Goal: Task Accomplishment & Management: Complete application form

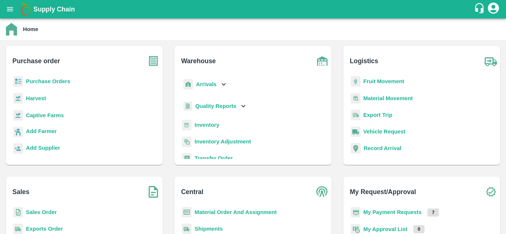
click at [380, 82] on b "Fruit Movement" at bounding box center [383, 82] width 41 height 6
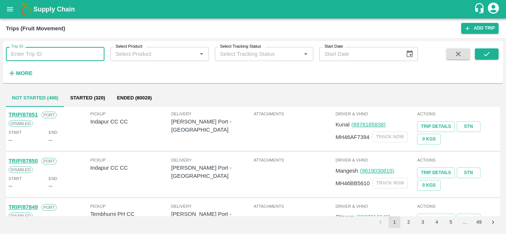
click at [31, 52] on input "Trip ID" at bounding box center [55, 54] width 99 height 14
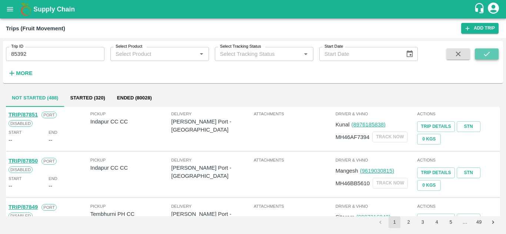
click at [479, 54] on button "submit" at bounding box center [487, 54] width 24 height 11
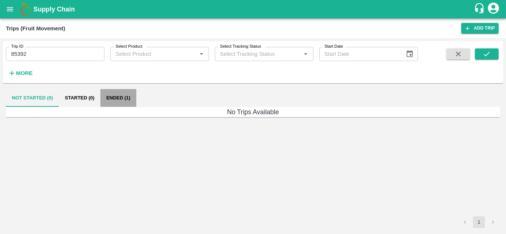
click at [119, 96] on button "Ended (1)" at bounding box center [118, 98] width 36 height 18
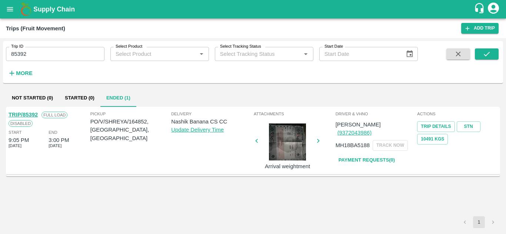
click at [351, 154] on link "Payment Requests( 0 )" at bounding box center [367, 160] width 62 height 13
click at [32, 57] on input "85392" at bounding box center [55, 54] width 99 height 14
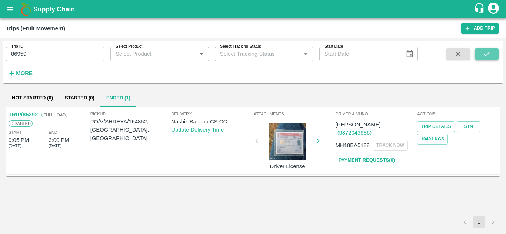
click at [487, 53] on icon "submit" at bounding box center [487, 54] width 8 height 8
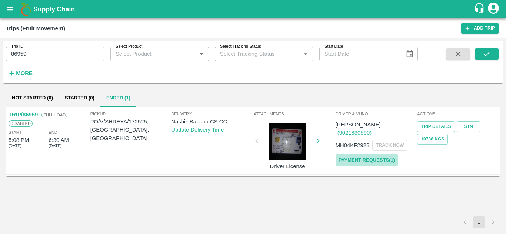
click at [378, 154] on link "Payment Requests( 1 )" at bounding box center [367, 160] width 62 height 13
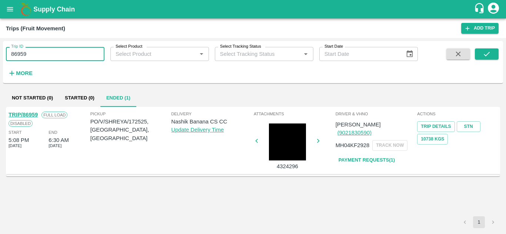
click at [42, 53] on input "86959" at bounding box center [55, 54] width 99 height 14
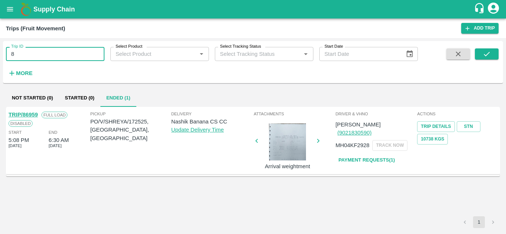
type input "8"
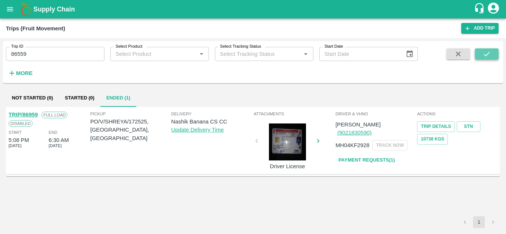
click at [484, 56] on icon "submit" at bounding box center [487, 54] width 8 height 8
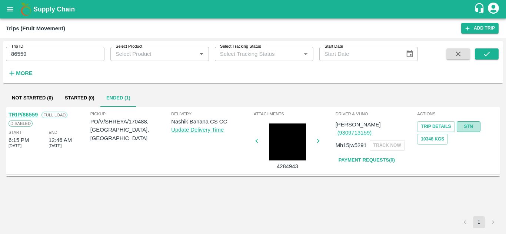
click at [468, 129] on link "STN" at bounding box center [469, 126] width 24 height 11
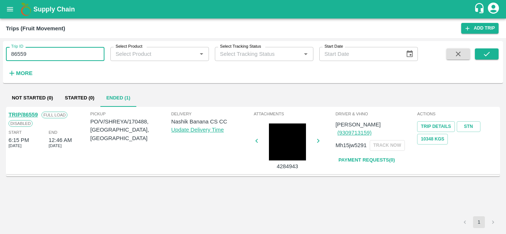
click at [49, 59] on input "86559" at bounding box center [55, 54] width 99 height 14
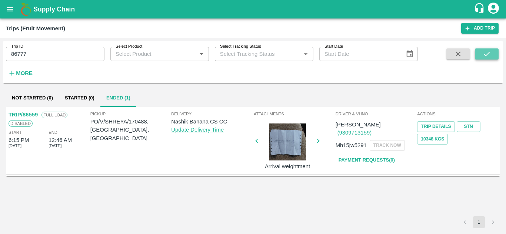
click at [489, 54] on icon "submit" at bounding box center [487, 54] width 8 height 8
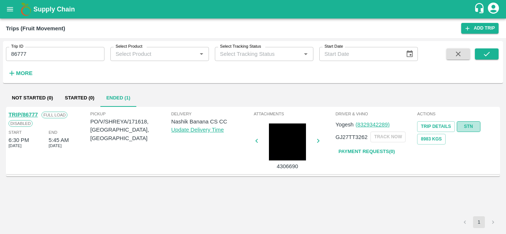
click at [470, 123] on link "STN" at bounding box center [469, 126] width 24 height 11
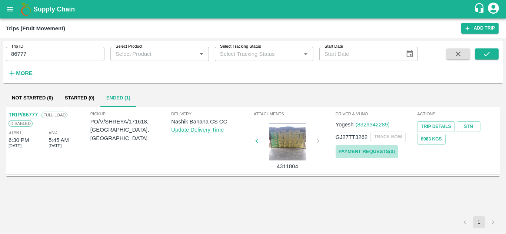
click at [385, 152] on link "Payment Requests( 0 )" at bounding box center [367, 152] width 62 height 13
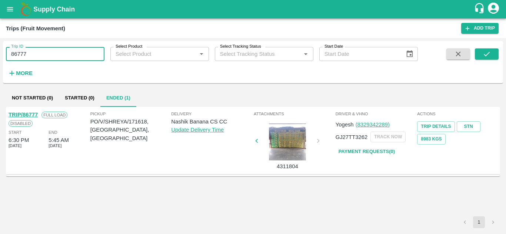
click at [41, 56] on input "86777" at bounding box center [55, 54] width 99 height 14
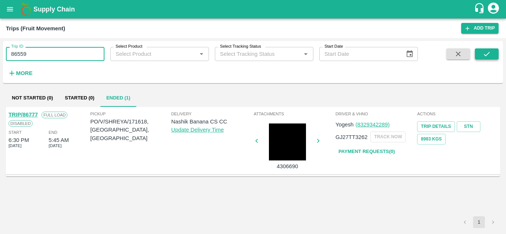
type input "86559"
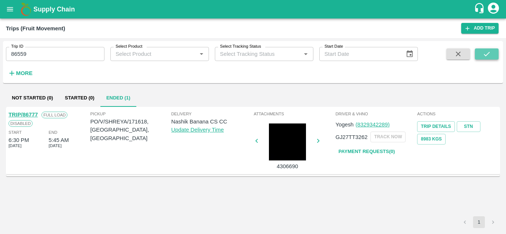
click at [488, 56] on icon "submit" at bounding box center [487, 54] width 8 height 8
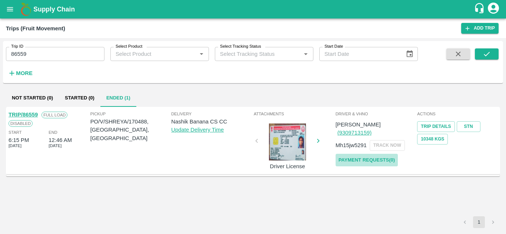
click at [370, 154] on link "Payment Requests( 0 )" at bounding box center [367, 160] width 62 height 13
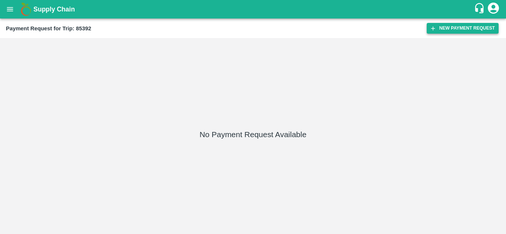
click at [455, 26] on button "New Payment Request" at bounding box center [463, 28] width 72 height 11
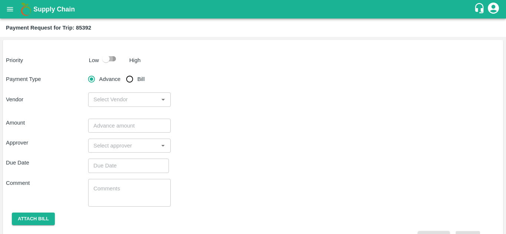
click at [111, 57] on input "checkbox" at bounding box center [106, 59] width 42 height 14
checkbox input "true"
click at [128, 79] on input "Bill" at bounding box center [129, 79] width 15 height 15
radio input "true"
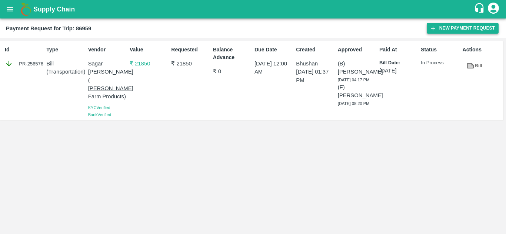
click at [462, 28] on button "New Payment Request" at bounding box center [463, 28] width 72 height 11
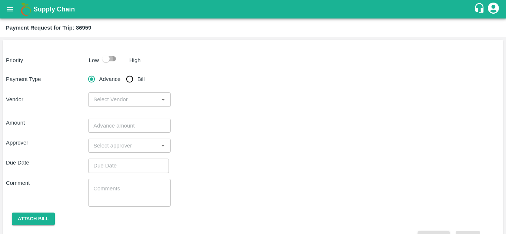
click at [113, 59] on input "checkbox" at bounding box center [106, 59] width 42 height 14
checkbox input "true"
click at [132, 80] on input "Bill" at bounding box center [129, 79] width 15 height 15
radio input "true"
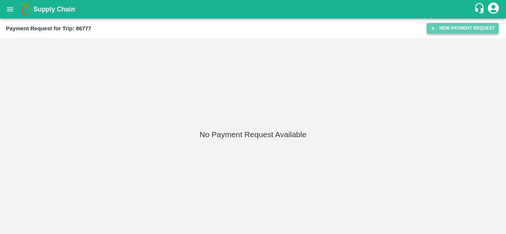
click at [457, 28] on button "New Payment Request" at bounding box center [463, 28] width 72 height 11
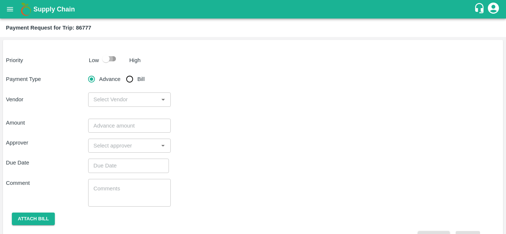
click at [112, 59] on input "checkbox" at bounding box center [106, 59] width 42 height 14
checkbox input "true"
click at [127, 81] on input "Bill" at bounding box center [129, 79] width 15 height 15
radio input "true"
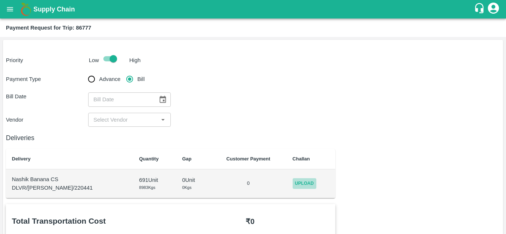
click at [303, 184] on span "Upload" at bounding box center [305, 183] width 24 height 11
click at [0, 0] on input "Upload" at bounding box center [0, 0] width 0 height 0
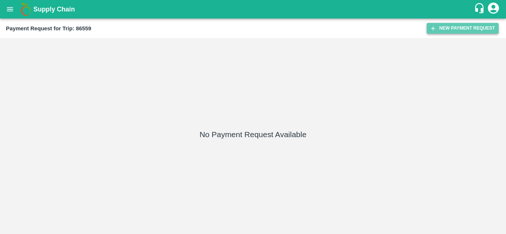
click at [471, 26] on button "New Payment Request" at bounding box center [463, 28] width 72 height 11
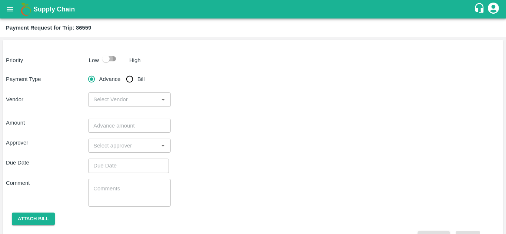
click at [111, 58] on input "checkbox" at bounding box center [106, 59] width 42 height 14
checkbox input "true"
click at [129, 80] on input "Bill" at bounding box center [129, 79] width 15 height 15
radio input "true"
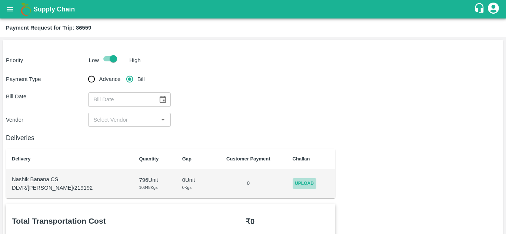
click at [296, 185] on span "Upload" at bounding box center [305, 183] width 24 height 11
click at [0, 0] on input "Upload" at bounding box center [0, 0] width 0 height 0
